Goal: Information Seeking & Learning: Learn about a topic

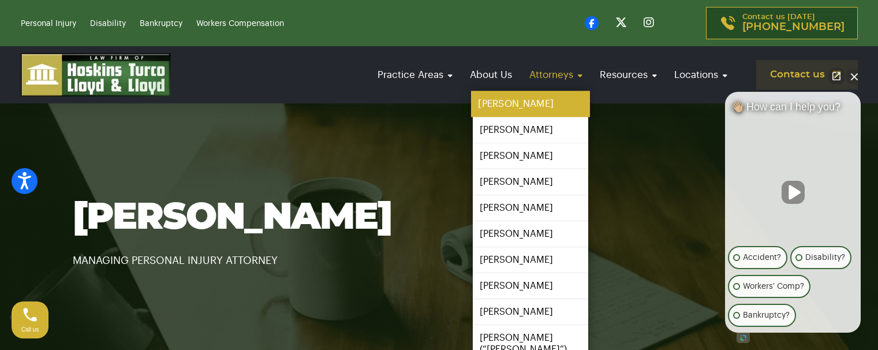
click at [515, 105] on link "[PERSON_NAME]" at bounding box center [530, 104] width 119 height 26
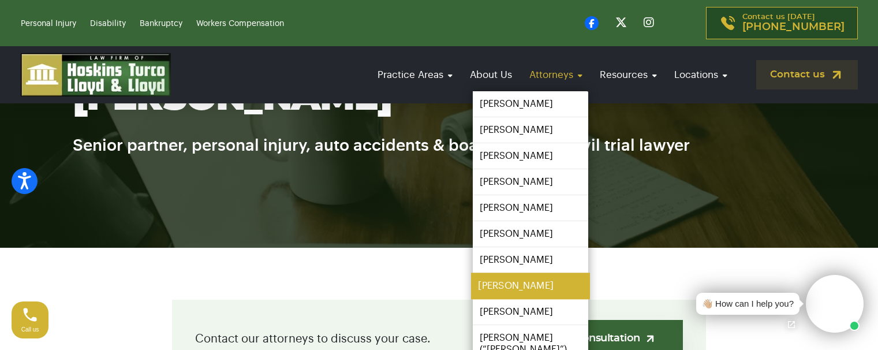
scroll to position [173, 0]
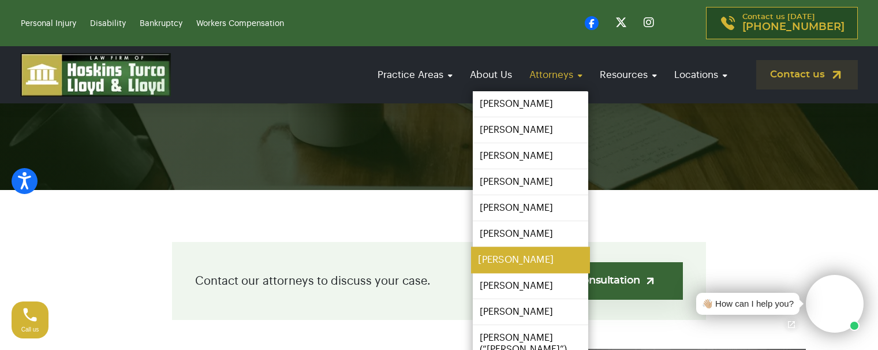
click at [511, 264] on link "[PERSON_NAME]" at bounding box center [530, 260] width 119 height 26
